Goal: Task Accomplishment & Management: Use online tool/utility

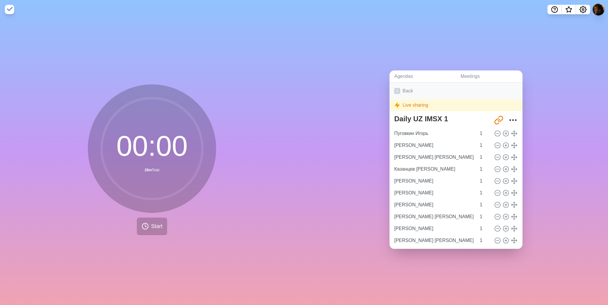
click at [400, 86] on link "Back" at bounding box center [456, 91] width 133 height 17
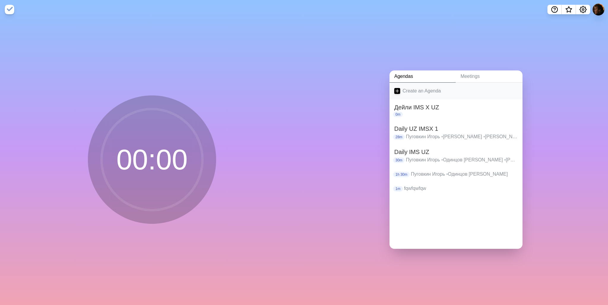
click at [423, 87] on link "Create an Agenda" at bounding box center [456, 91] width 133 height 17
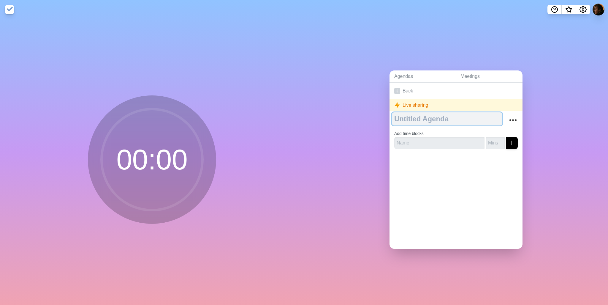
click at [415, 118] on textarea at bounding box center [447, 118] width 110 height 13
type textarea "Ш"
type textarea "IMSX Team3"
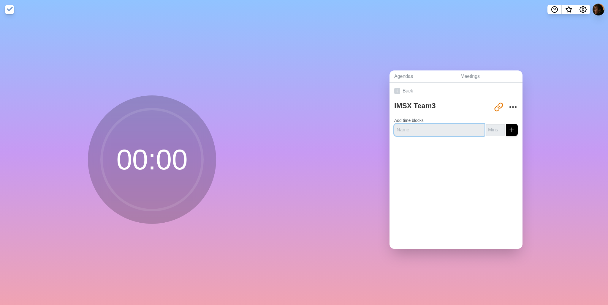
click at [418, 127] on input "text" at bounding box center [439, 130] width 90 height 12
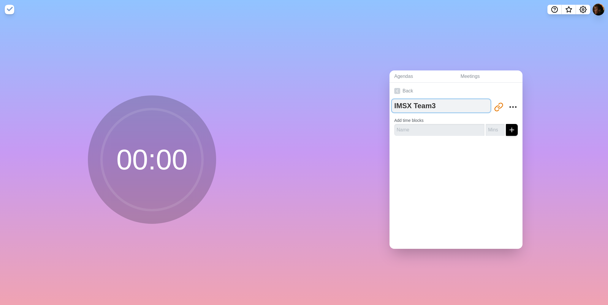
click at [429, 102] on textarea "IMSX Team3" at bounding box center [441, 105] width 99 height 13
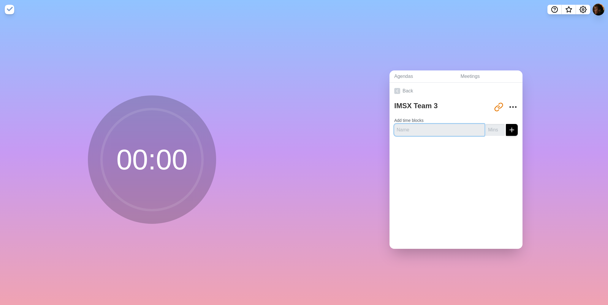
click at [427, 124] on input "text" at bounding box center [439, 130] width 90 height 12
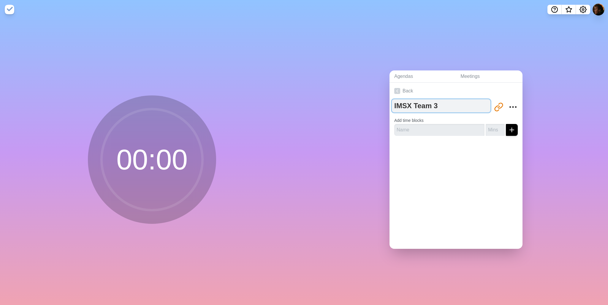
click at [436, 107] on textarea "IMSX Team 3" at bounding box center [441, 105] width 99 height 13
type textarea "IMSX Team 3 Daily"
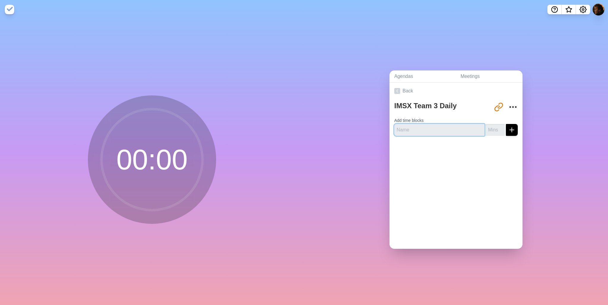
click at [430, 128] on input "text" at bounding box center [439, 130] width 90 height 12
click at [418, 118] on label "Add time blocks" at bounding box center [408, 120] width 29 height 5
click at [416, 127] on input "text" at bounding box center [439, 130] width 90 height 12
type input "[PERSON_NAME]"
click at [488, 127] on input "number" at bounding box center [495, 130] width 19 height 12
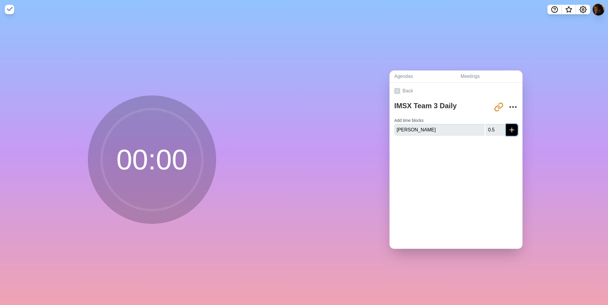
click at [512, 128] on line "submit" at bounding box center [512, 130] width 0 height 4
drag, startPoint x: 487, startPoint y: 125, endPoint x: 480, endPoint y: 127, distance: 7.1
click at [486, 127] on input "0.5" at bounding box center [495, 130] width 19 height 12
type input "1"
click at [509, 128] on icon "submit" at bounding box center [512, 129] width 7 height 7
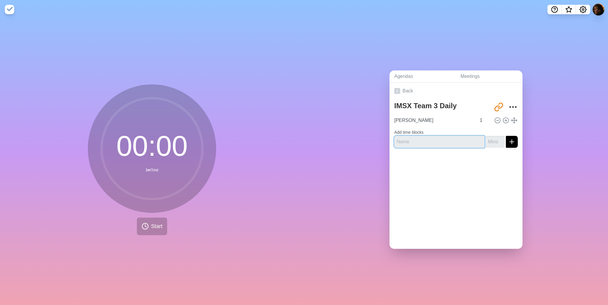
click at [427, 140] on input "text" at bounding box center [439, 142] width 90 height 12
type input "[PERSON_NAME] [PERSON_NAME]"
click at [486, 139] on input "number" at bounding box center [495, 142] width 19 height 12
type input "1"
click at [510, 142] on line "submit" at bounding box center [512, 142] width 4 height 0
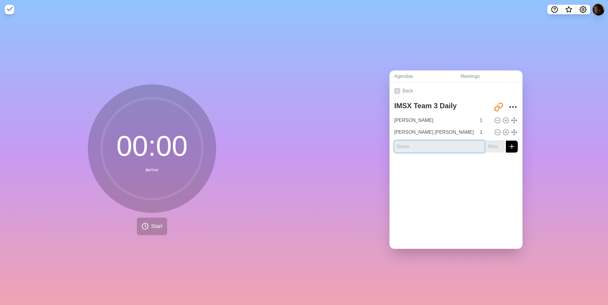
click at [419, 144] on input "text" at bounding box center [439, 146] width 90 height 12
type input "Сигалов [PERSON_NAME]"
click at [487, 143] on input "number" at bounding box center [495, 146] width 19 height 12
type input "1"
click at [512, 144] on line "submit" at bounding box center [512, 146] width 0 height 4
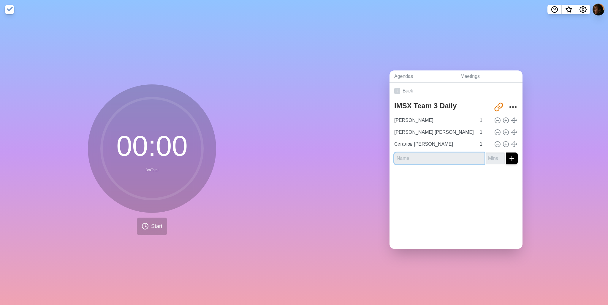
click at [434, 159] on input "text" at bounding box center [439, 158] width 90 height 12
type input "Кривохижин [PERSON_NAME]"
click at [486, 155] on input "number" at bounding box center [495, 158] width 19 height 12
type input "1"
click at [509, 155] on icon "submit" at bounding box center [512, 158] width 7 height 7
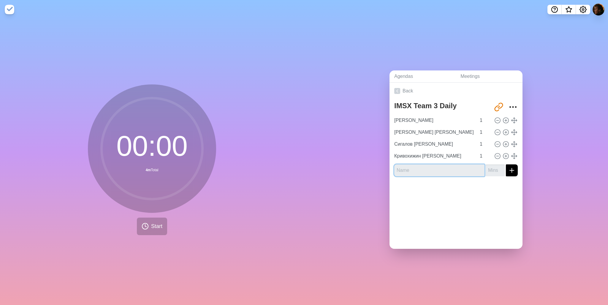
click at [426, 167] on input "text" at bounding box center [439, 170] width 90 height 12
type input "[PERSON_NAME]"
click at [487, 168] on input "number" at bounding box center [495, 170] width 19 height 12
type input "1"
click at [512, 168] on line "submit" at bounding box center [512, 170] width 0 height 4
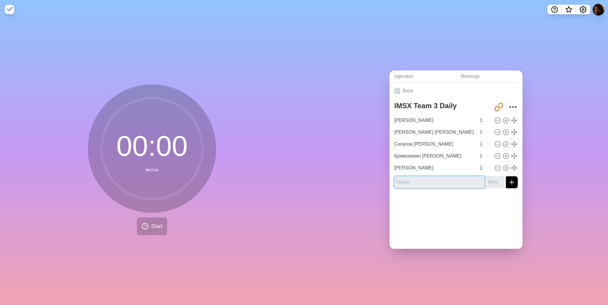
click at [419, 179] on input "text" at bounding box center [439, 182] width 90 height 12
type input "Пуговкин Игорь"
click at [488, 179] on input "number" at bounding box center [495, 182] width 19 height 12
type input "1"
click at [482, 201] on div at bounding box center [456, 205] width 133 height 24
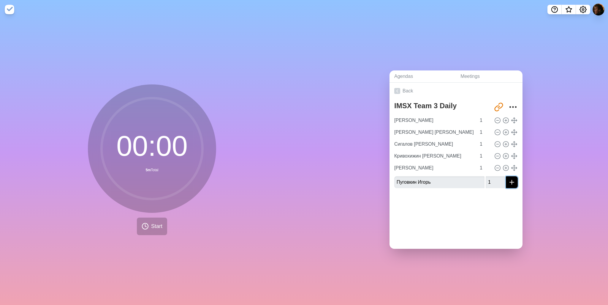
click at [509, 180] on icon "submit" at bounding box center [512, 182] width 7 height 7
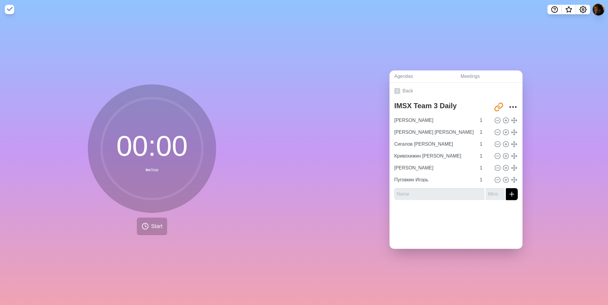
click at [465, 207] on div at bounding box center [456, 217] width 133 height 24
click at [421, 190] on input "text" at bounding box center [439, 194] width 90 height 12
type input "Вопросы"
click at [487, 192] on input "number" at bounding box center [495, 194] width 19 height 12
type input "15"
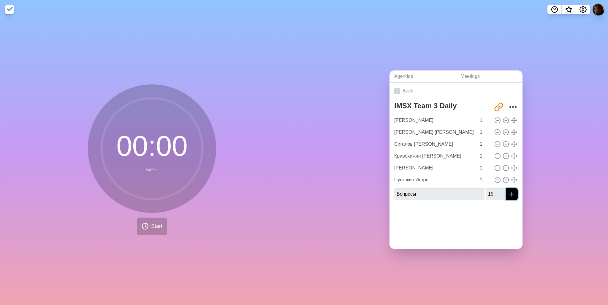
click at [509, 192] on icon "submit" at bounding box center [512, 193] width 7 height 7
click at [457, 218] on div at bounding box center [456, 229] width 133 height 24
click at [432, 226] on div at bounding box center [456, 229] width 133 height 24
click at [151, 222] on span "Start" at bounding box center [156, 226] width 11 height 8
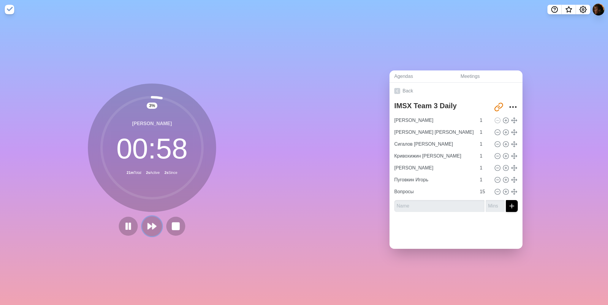
click at [153, 222] on icon at bounding box center [152, 226] width 10 height 10
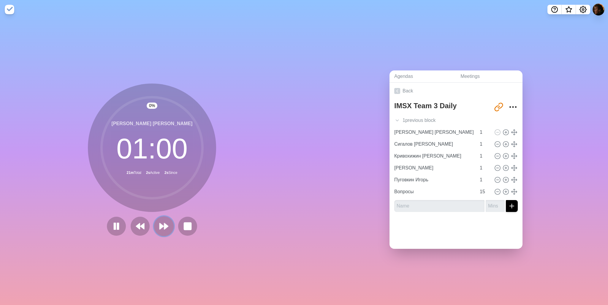
click at [154, 222] on button at bounding box center [164, 226] width 20 height 20
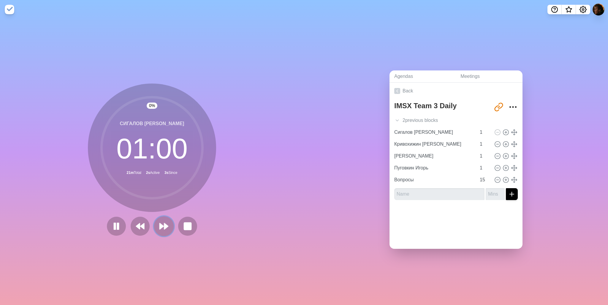
click at [154, 222] on button at bounding box center [164, 226] width 20 height 20
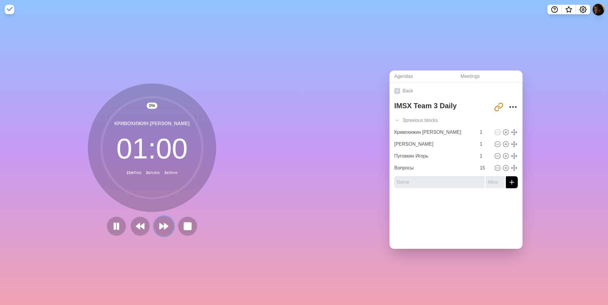
click at [154, 222] on button at bounding box center [164, 226] width 20 height 20
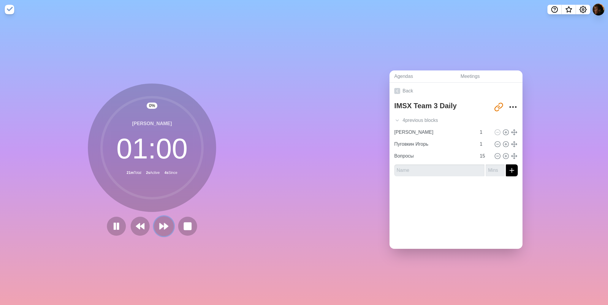
click at [160, 223] on polygon at bounding box center [162, 226] width 4 height 6
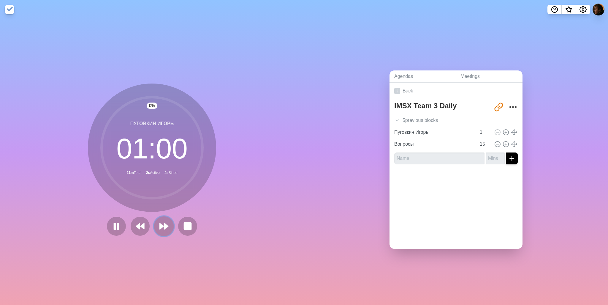
click at [161, 221] on icon at bounding box center [164, 226] width 10 height 10
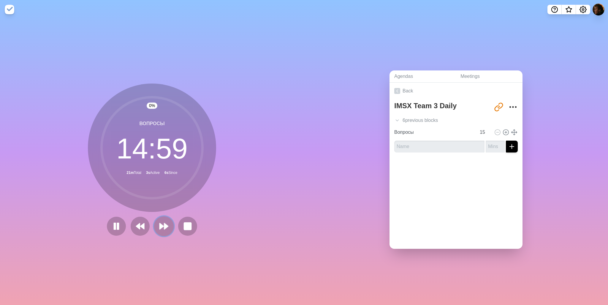
click at [162, 221] on icon at bounding box center [164, 226] width 10 height 10
